Goal: Share content: Share content

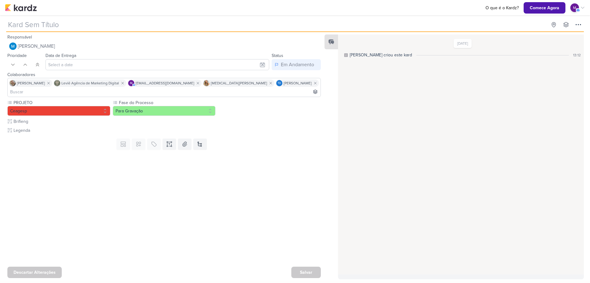
type input "[REELS] Drinks e Sobremesas"
type input "4 de outubro de 2025 às 23:59"
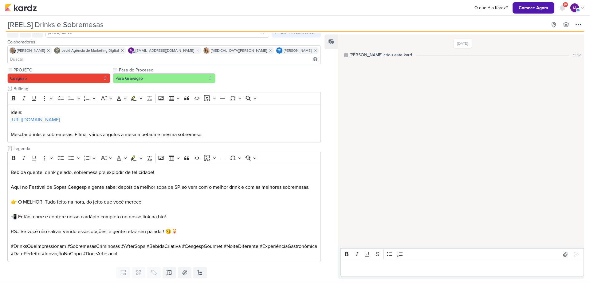
scroll to position [36, 0]
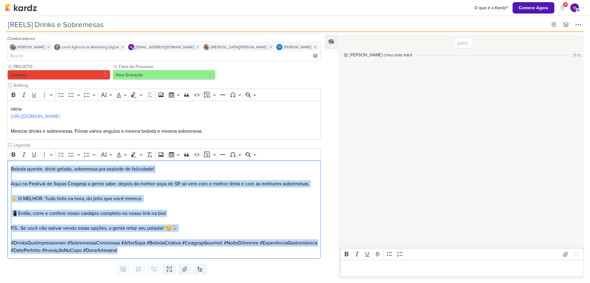
drag, startPoint x: 11, startPoint y: 160, endPoint x: 230, endPoint y: 254, distance: 238.3
click at [230, 254] on div "Responsável MARIANA MIRANDA Nenhum contato encontrado create new contact Novo C…" at bounding box center [161, 156] width 323 height 246
copy div "Bebida quente, drink gelado, sobremesa pra explodir de felicidade! Aqui no Fest…"
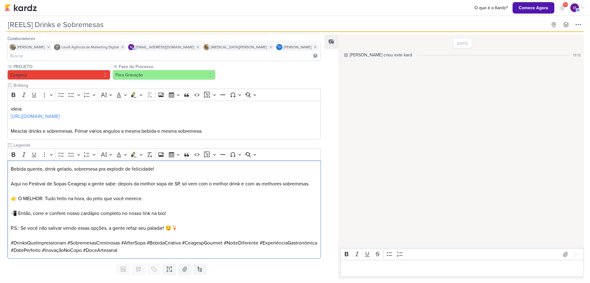
click at [373, 267] on p "Editor editing area: main" at bounding box center [462, 267] width 237 height 7
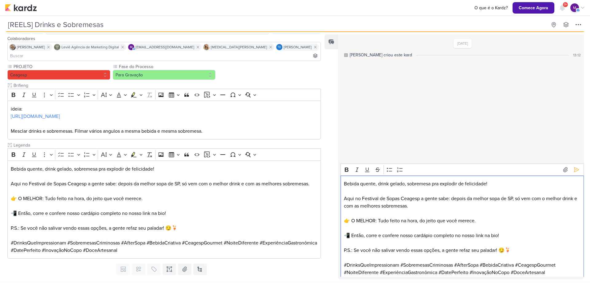
click at [387, 197] on p "Aqui no Festival de Sopas Ceagesp a gente sabe: depois da melhor sopa de SP, só…" at bounding box center [462, 202] width 237 height 15
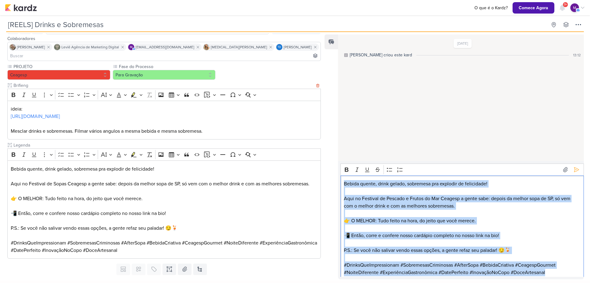
drag, startPoint x: 555, startPoint y: 270, endPoint x: 219, endPoint y: 99, distance: 376.3
click at [219, 99] on div "Responsável MARIANA MIRANDA Nenhum contato encontrado create new contact Novo C…" at bounding box center [295, 156] width 590 height 248
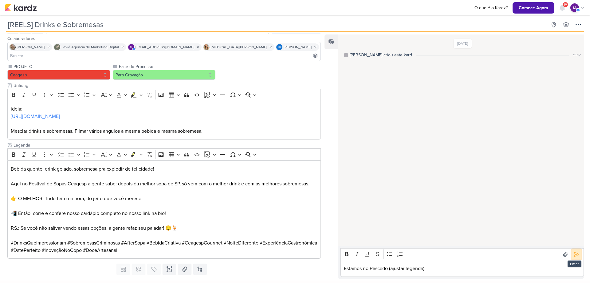
click at [574, 255] on icon at bounding box center [577, 254] width 6 height 6
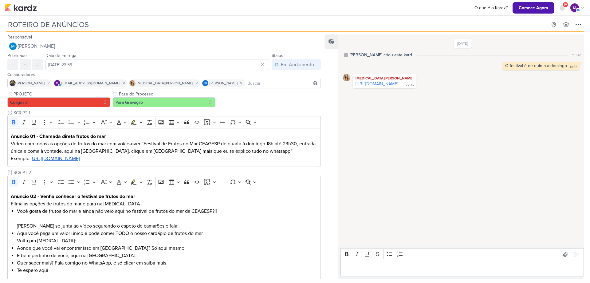
click at [28, 8] on img at bounding box center [21, 7] width 32 height 7
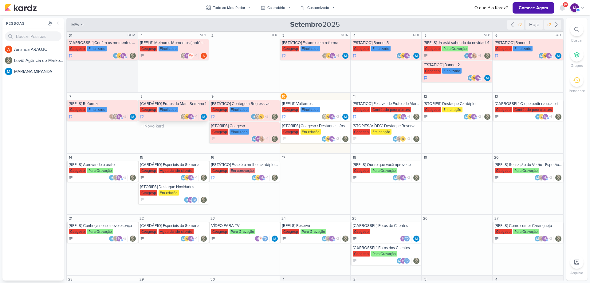
click at [162, 106] on div "[CARDÁPIO] Frutos do Mar - Semana 1 Ceagesp Finalizado m" at bounding box center [173, 110] width 71 height 21
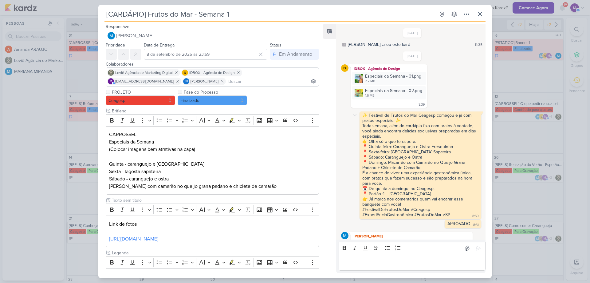
scroll to position [39, 0]
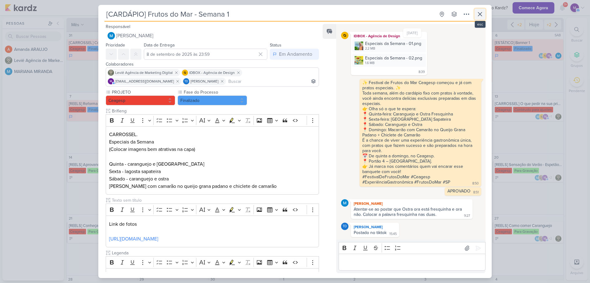
click at [480, 14] on icon at bounding box center [480, 13] width 7 height 7
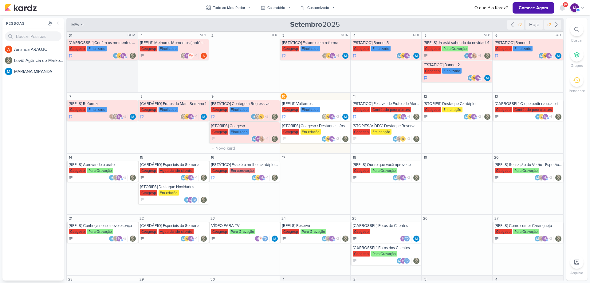
click at [252, 105] on div "[ESTÁTICO] Contagem Regressiva" at bounding box center [244, 103] width 67 height 5
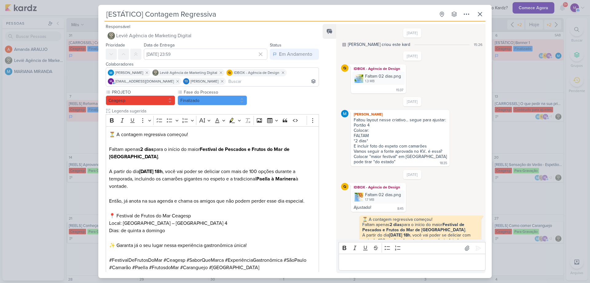
scroll to position [112, 0]
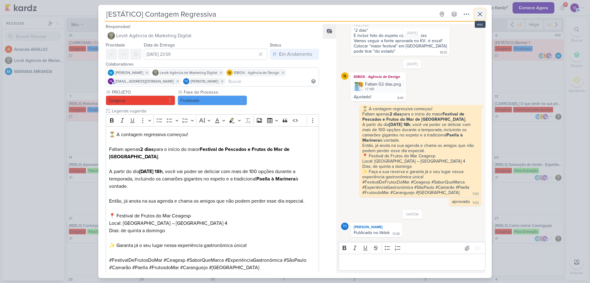
click at [483, 15] on icon at bounding box center [480, 13] width 7 height 7
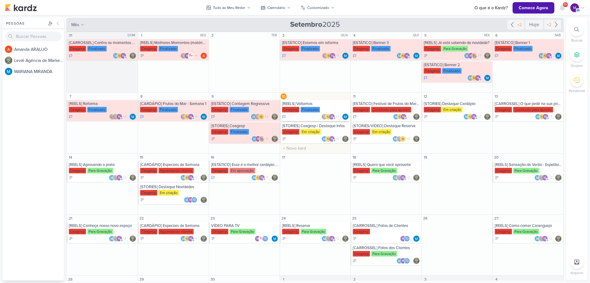
click at [335, 103] on div "[REELS] Voltamos" at bounding box center [315, 103] width 67 height 5
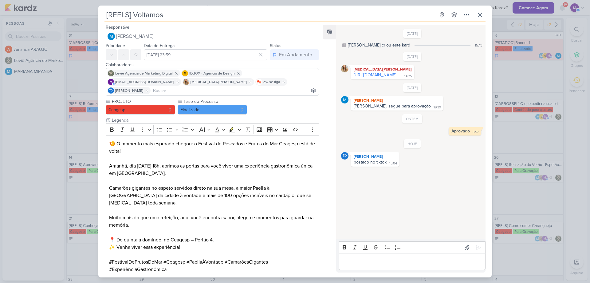
click at [392, 76] on link "https://drive.google.com/drive/folders/1Cd8axsEFA4h_ONbYY4kDYUHYEPQ9T8wH" at bounding box center [375, 74] width 42 height 5
click at [396, 77] on link "https://drive.google.com/drive/folders/1Cd8axsEFA4h_ONbYY4kDYUHYEPQ9T8wH" at bounding box center [375, 74] width 42 height 5
drag, startPoint x: 427, startPoint y: 81, endPoint x: 349, endPoint y: 75, distance: 78.3
click at [349, 75] on div "Yasmin Yumi https://drive.google.com/drive/folders/1Cd8axsEFA4h_ONbYY4kDYUHYEPQ…" at bounding box center [412, 72] width 143 height 14
copy div "https://drive.google.com/drive/folders/1Cd8axsEFA4h_ONbYY4kDYUHYEPQ9T8wH"
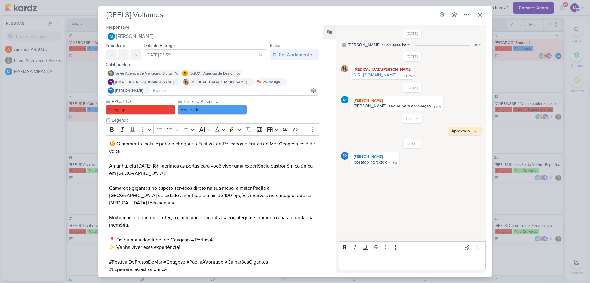
click at [471, 208] on div "28/8/25 MARIANA criou este kard 15:13 6/9/25 Yasmin Yumi" at bounding box center [410, 131] width 149 height 213
drag, startPoint x: 335, startPoint y: 107, endPoint x: 330, endPoint y: 110, distance: 5.9
click at [334, 107] on div "Feed Solte o email para atrelar ao kard" at bounding box center [330, 148] width 14 height 247
click at [324, 115] on div "Feed Solte o email para atrelar ao kard" at bounding box center [330, 148] width 14 height 247
drag, startPoint x: 314, startPoint y: 141, endPoint x: 306, endPoint y: 209, distance: 68.1
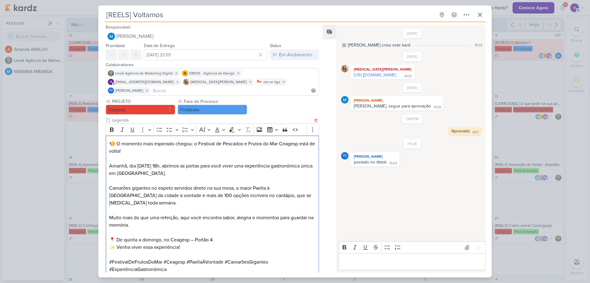
scroll to position [83, 0]
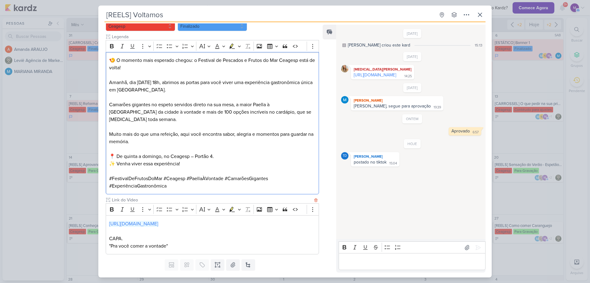
click at [297, 220] on p "https://drive.google.com/drive/folders/1n1yUY2xZEYtTSD7XBEP_62Ze-SP4eB0e CAPA." at bounding box center [212, 231] width 207 height 22
drag, startPoint x: 271, startPoint y: 205, endPoint x: 310, endPoint y: 27, distance: 182.7
click at [158, 220] on link "https://drive.google.com/drive/folders/1n1yUY2xZEYtTSD7XBEP_62Ze-SP4eB0e" at bounding box center [133, 223] width 49 height 6
click at [481, 15] on icon at bounding box center [480, 14] width 7 height 7
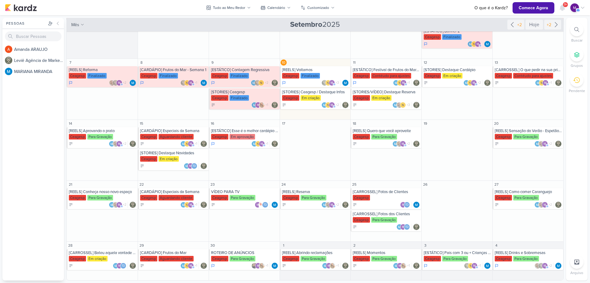
scroll to position [0, 0]
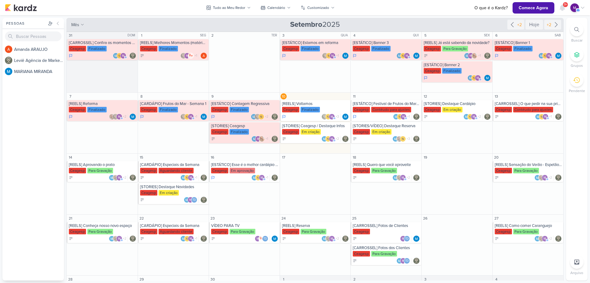
drag, startPoint x: 561, startPoint y: 154, endPoint x: 565, endPoint y: 194, distance: 40.8
click at [565, 194] on div "Pessoas Pessoas A m a n d a A R A U J O L e v i ê A g ê n c i a d e M a r k e t…" at bounding box center [295, 149] width 590 height 262
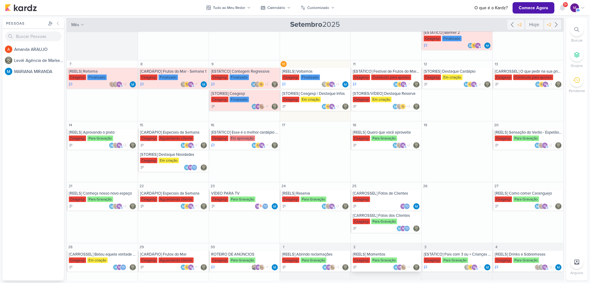
scroll to position [34, 0]
